Goal: Navigation & Orientation: Find specific page/section

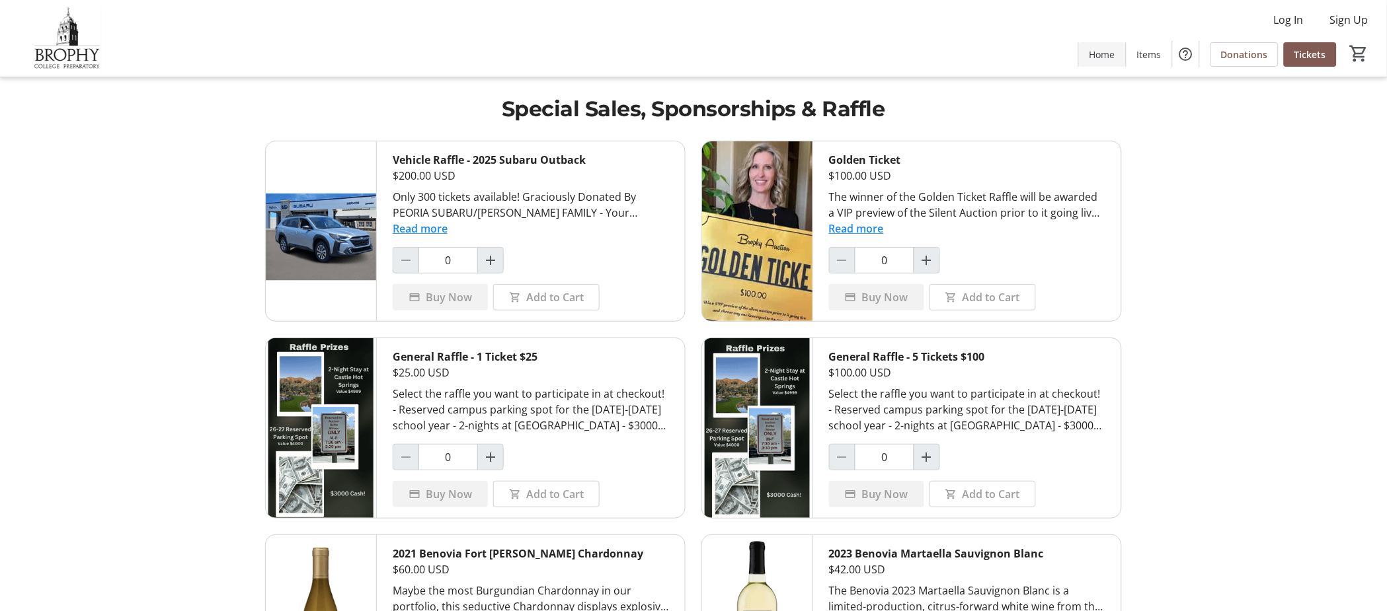
click at [1104, 54] on span "Home" at bounding box center [1102, 55] width 26 height 14
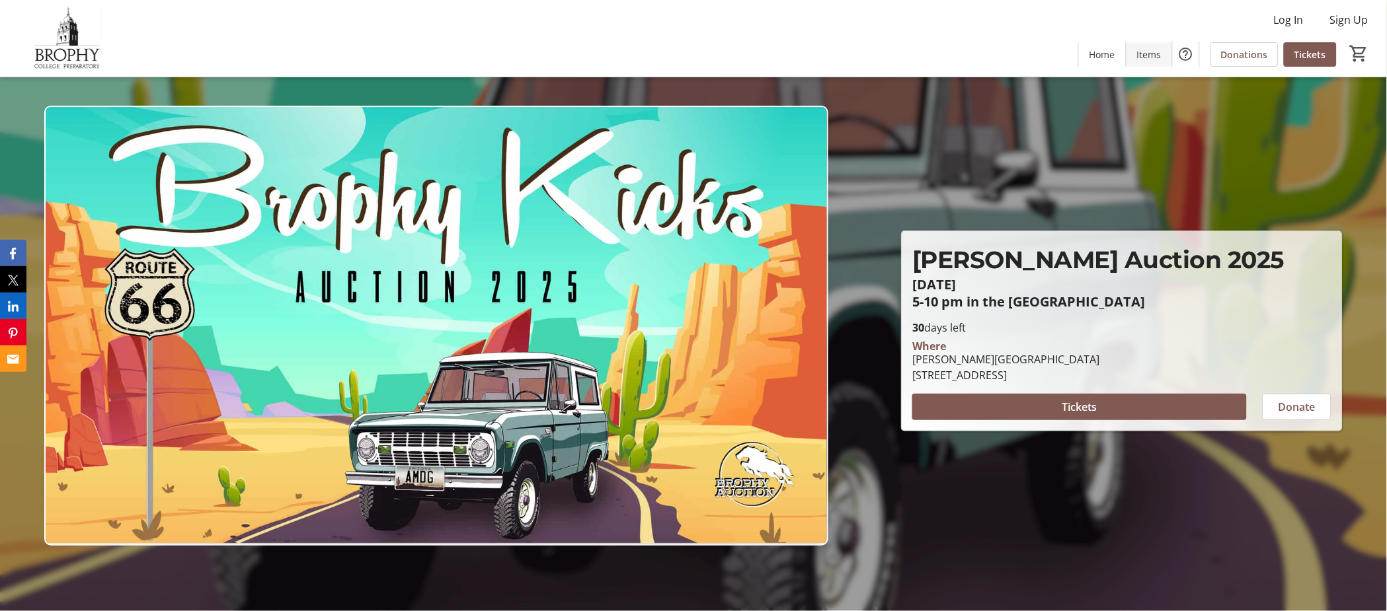
click at [1143, 44] on span at bounding box center [1149, 54] width 46 height 32
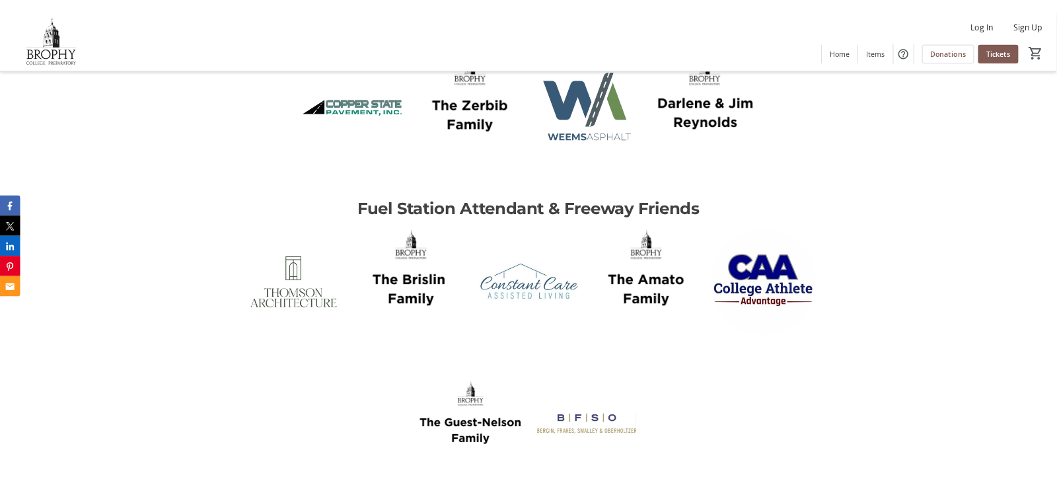
scroll to position [3357, 0]
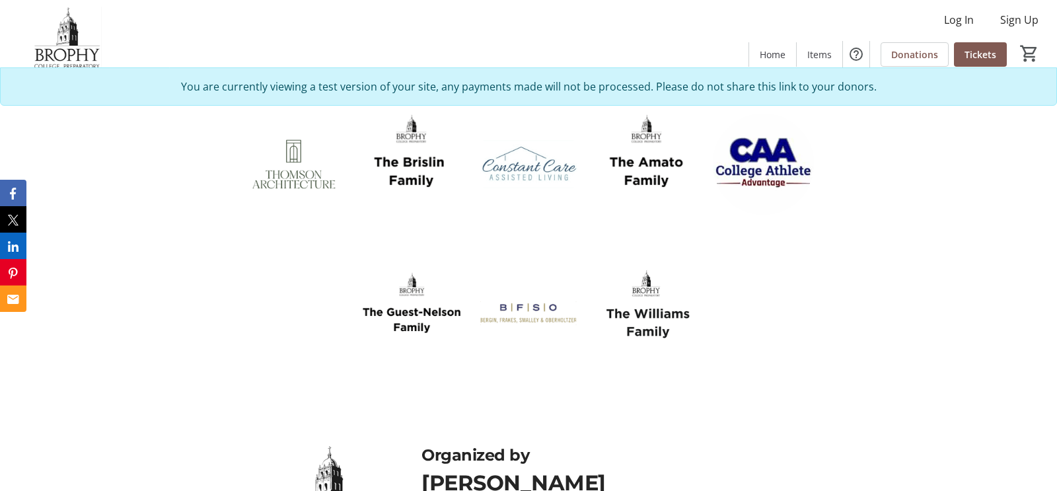
scroll to position [3183, 0]
